Goal: Transaction & Acquisition: Purchase product/service

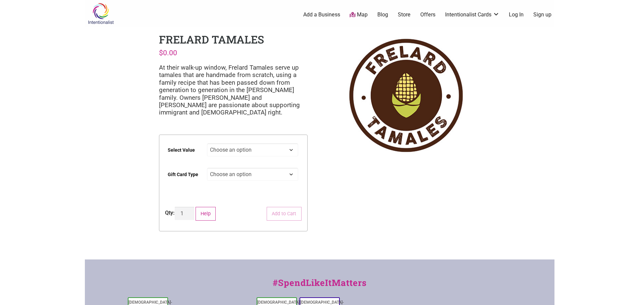
click at [215, 147] on select "Choose an option $25 $50 $100 $200 $500" at bounding box center [252, 150] width 91 height 13
click at [207, 144] on select "Choose an option $25 $50 $100 $200 $500" at bounding box center [252, 150] width 91 height 13
select select "$100"
click at [234, 179] on select "Choose an option Physical" at bounding box center [252, 174] width 91 height 13
select select "Physical"
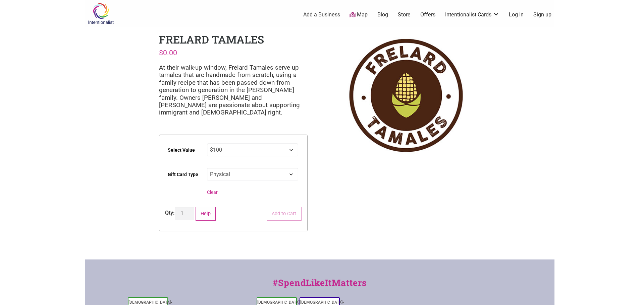
click at [207, 168] on select "Choose an option Physical" at bounding box center [252, 174] width 91 height 13
select select "$100"
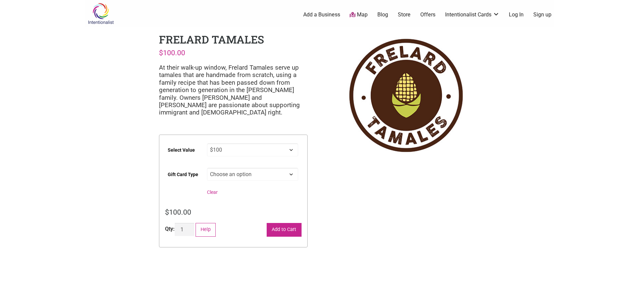
click at [276, 232] on button "Add to Cart" at bounding box center [284, 230] width 35 height 14
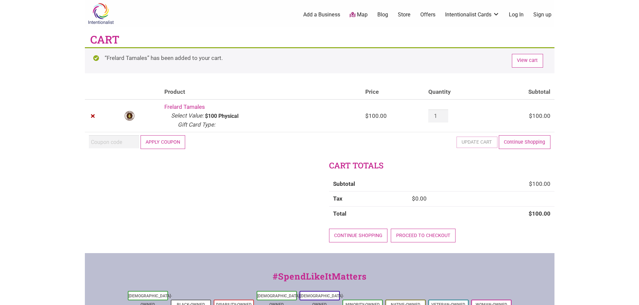
click at [146, 142] on button "Apply coupon" at bounding box center [162, 142] width 45 height 14
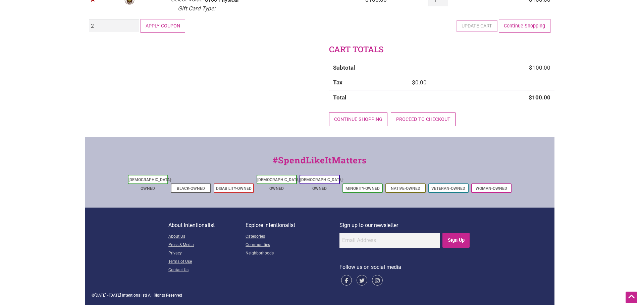
scroll to position [70, 0]
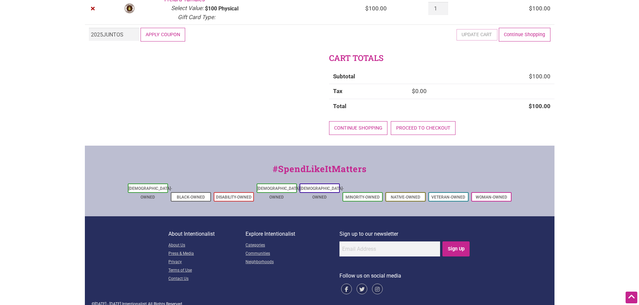
type input "2025JUNTOS"
click at [154, 33] on button "Apply coupon" at bounding box center [162, 35] width 45 height 14
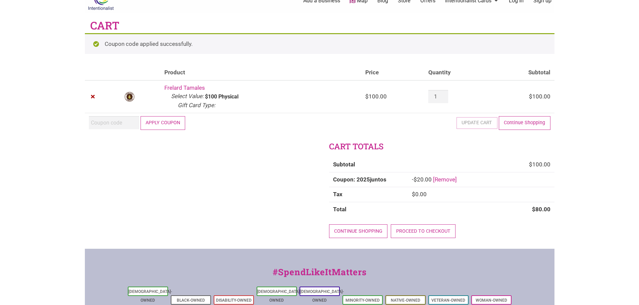
scroll to position [14, 0]
click at [426, 229] on link "Proceed to checkout" at bounding box center [423, 232] width 65 height 14
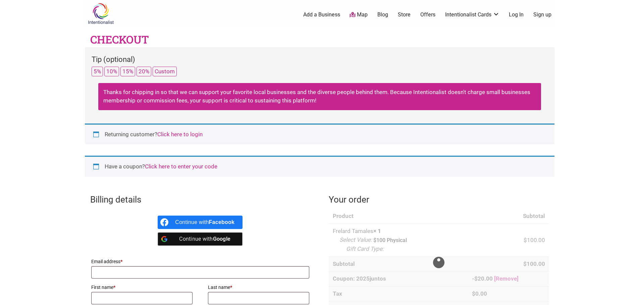
select select "WA"
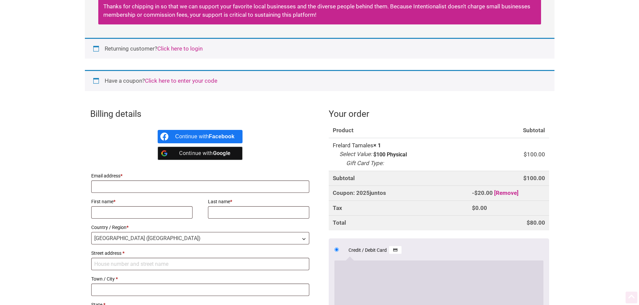
scroll to position [101, 0]
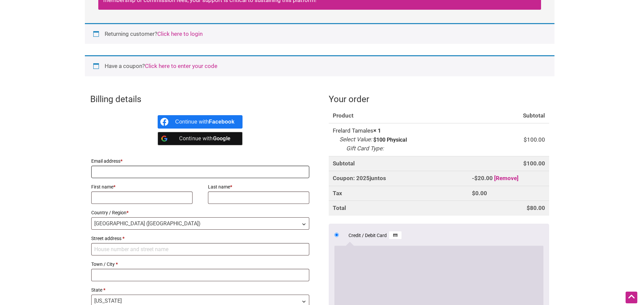
click at [159, 176] on input "Email address *" at bounding box center [200, 172] width 218 height 12
type input "[PERSON_NAME][EMAIL_ADDRESS][PERSON_NAME][DOMAIN_NAME]"
click at [158, 195] on input "First name *" at bounding box center [142, 198] width 102 height 12
type input "[PERSON_NAME]"
type input "A Sauber"
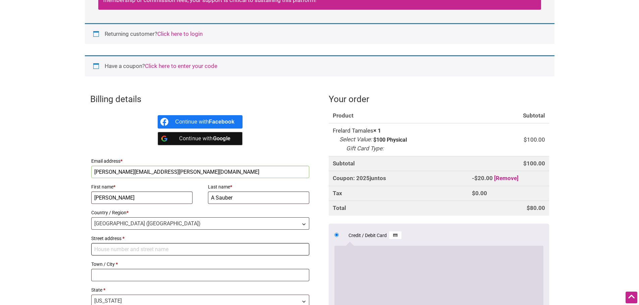
type input "2 Kinglet Court"
type input "Bellingham"
type input "98229"
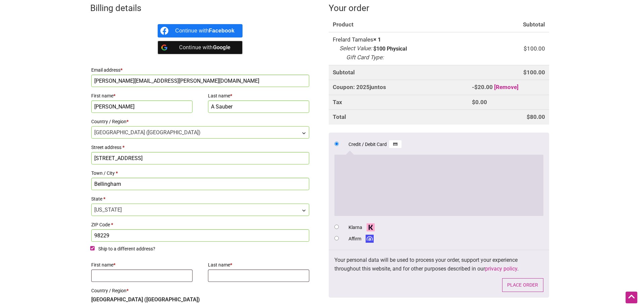
scroll to position [203, 0]
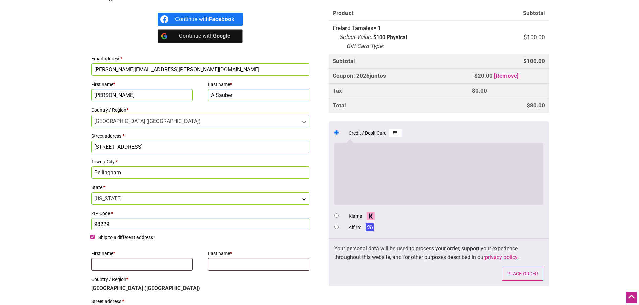
click at [93, 237] on input "Ship to a different address?" at bounding box center [92, 237] width 4 height 4
checkbox input "false"
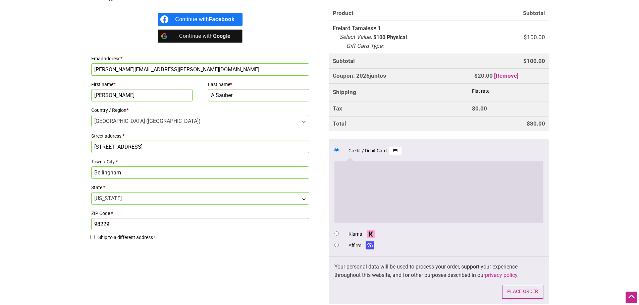
click at [206, 37] on div "Continue with Google" at bounding box center [204, 36] width 59 height 13
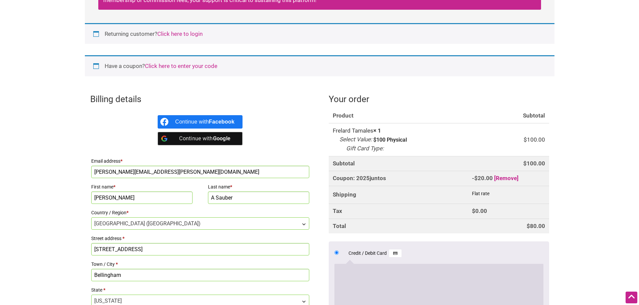
scroll to position [0, 0]
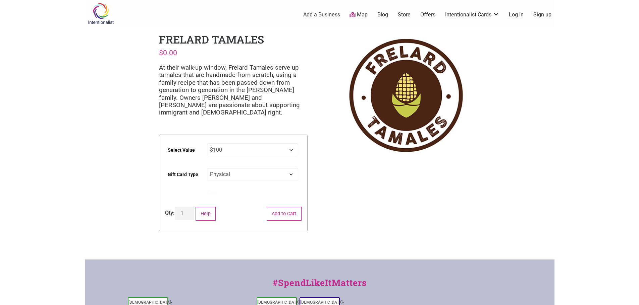
select select "$100"
select select "Physical"
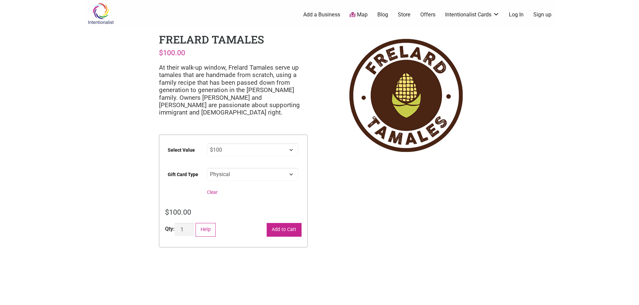
click at [282, 229] on button "Add to Cart" at bounding box center [284, 230] width 35 height 14
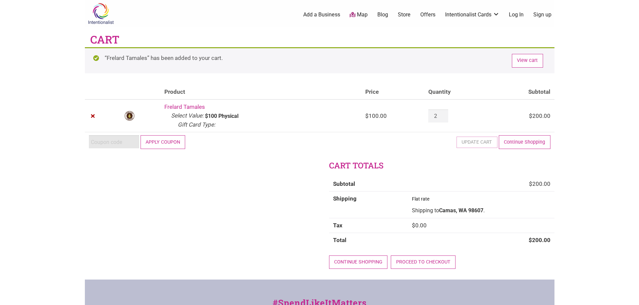
click at [133, 140] on input "Coupon:" at bounding box center [114, 141] width 50 height 13
type input "2025JUNTOS"
click at [171, 140] on button "Apply coupon" at bounding box center [162, 142] width 45 height 14
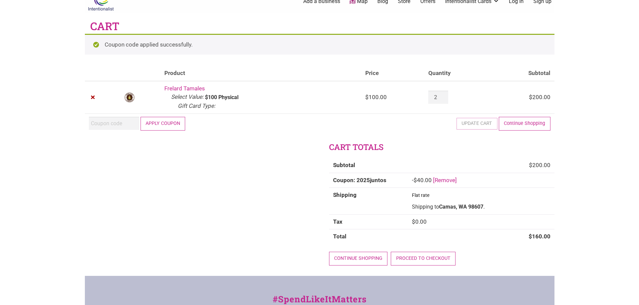
scroll to position [14, 0]
click at [93, 96] on link "×" at bounding box center [93, 97] width 9 height 9
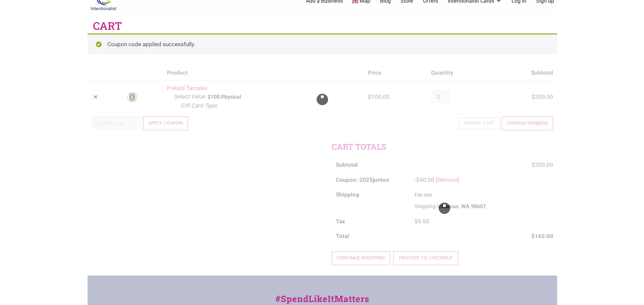
scroll to position [0, 0]
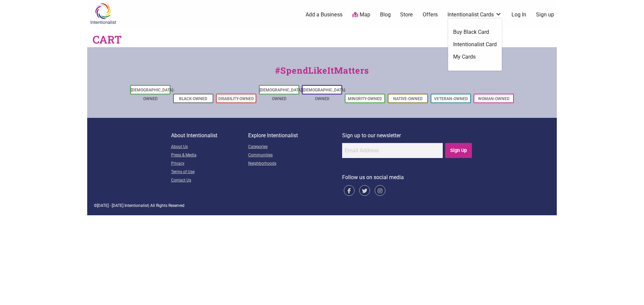
click at [466, 44] on link "Intentionalist Card" at bounding box center [475, 44] width 44 height 7
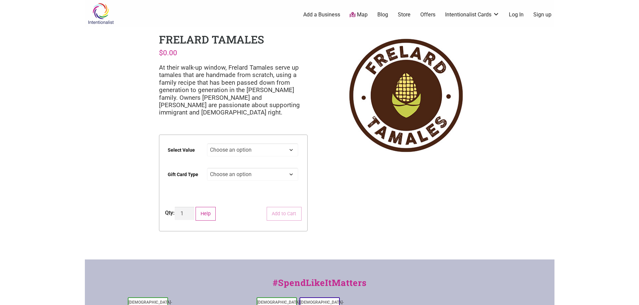
click at [257, 154] on select "Choose an option $25 $50 $100 $200 $500" at bounding box center [252, 150] width 91 height 13
click at [207, 144] on select "Choose an option $25 $50 $100 $200 $500" at bounding box center [252, 150] width 91 height 13
select select "$100"
click at [254, 175] on select "Choose an option Physical" at bounding box center [252, 174] width 91 height 13
select select "Physical"
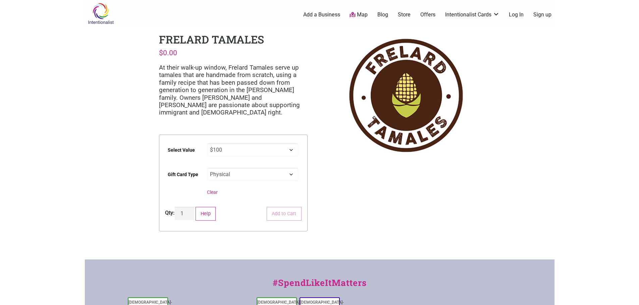
click at [207, 168] on select "Choose an option Physical" at bounding box center [252, 174] width 91 height 13
select select "$100"
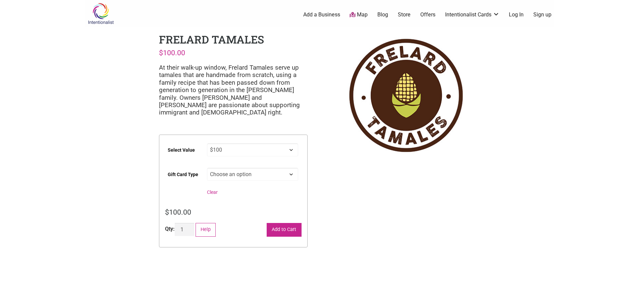
click at [288, 229] on button "Add to Cart" at bounding box center [284, 230] width 35 height 14
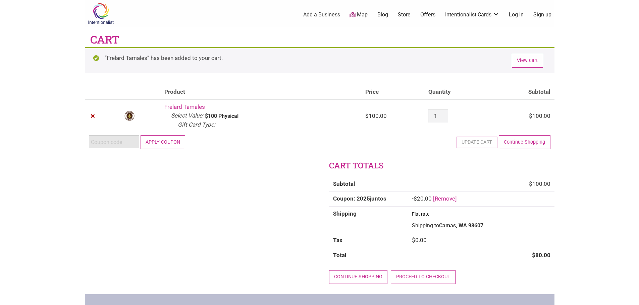
click at [120, 140] on input "Coupon:" at bounding box center [114, 141] width 50 height 13
type input "2025JUNTOS"
click at [164, 144] on button "Apply coupon" at bounding box center [162, 142] width 45 height 14
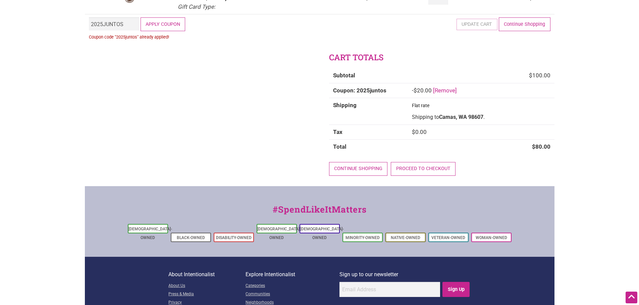
scroll to position [81, 0]
click at [420, 168] on link "Proceed to checkout" at bounding box center [423, 169] width 65 height 14
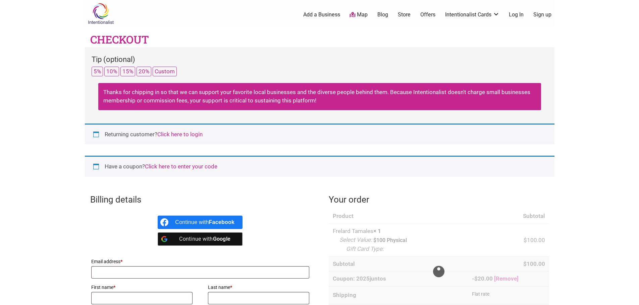
select select "WA"
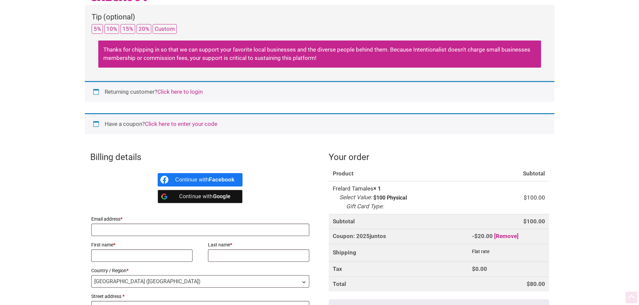
scroll to position [67, 0]
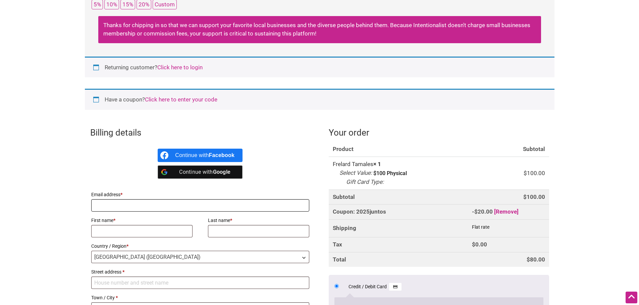
click at [116, 203] on input "Email address *" at bounding box center [200, 206] width 218 height 12
type input "[PERSON_NAME][EMAIL_ADDRESS][PERSON_NAME][DOMAIN_NAME]"
click at [127, 228] on input "First name *" at bounding box center [142, 231] width 102 height 12
type input "Joan"
type input "A Sauber"
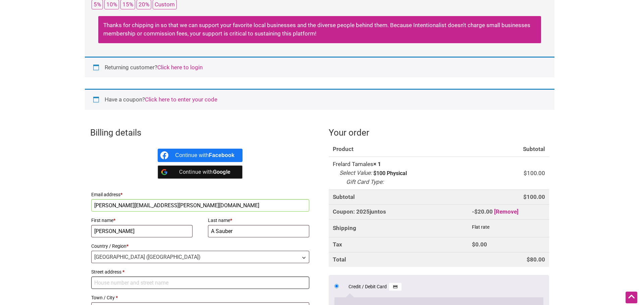
type input "[STREET_ADDRESS]"
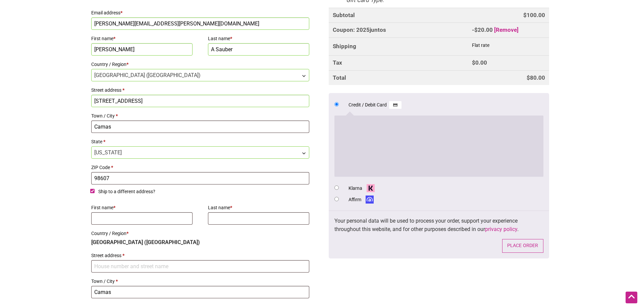
click at [93, 191] on input "Ship to a different address?" at bounding box center [92, 191] width 4 height 4
checkbox input "false"
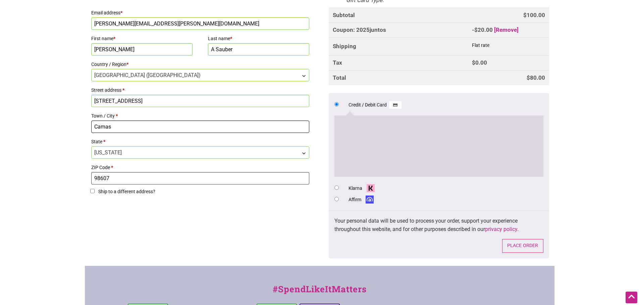
drag, startPoint x: 148, startPoint y: 129, endPoint x: 75, endPoint y: 128, distance: 72.8
type input "Bellingham"
click at [215, 50] on input "A Sauber" at bounding box center [259, 49] width 102 height 12
type input "Sauber"
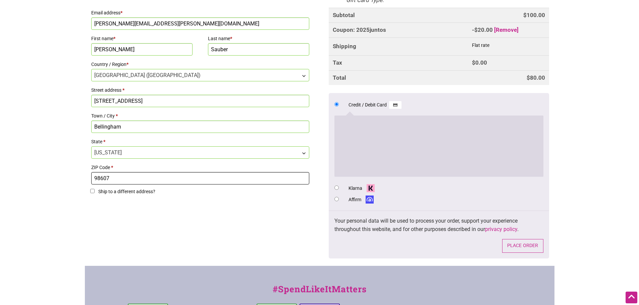
drag, startPoint x: 151, startPoint y: 177, endPoint x: 66, endPoint y: 178, distance: 84.8
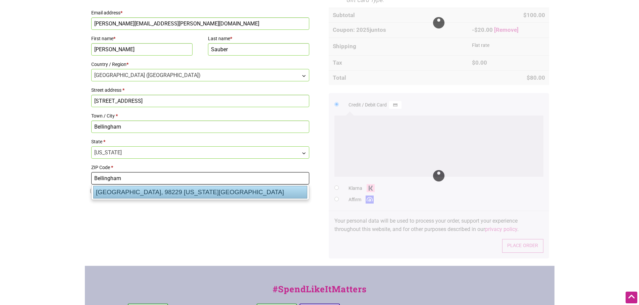
click at [146, 190] on div "Bellingham, 98229 Washington US" at bounding box center [200, 192] width 214 height 13
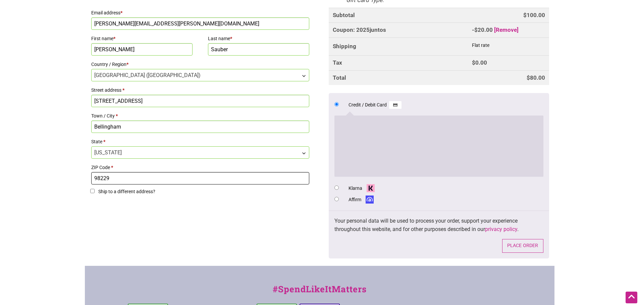
type input "98229"
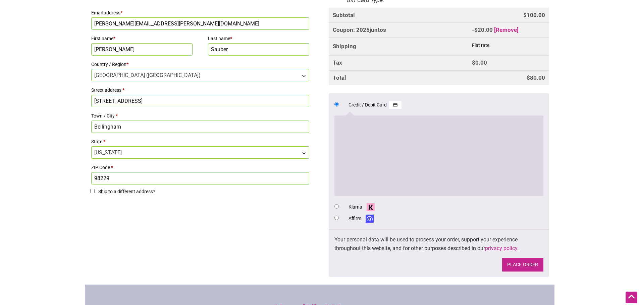
click at [519, 267] on button "Place order" at bounding box center [522, 266] width 41 height 14
